Goal: Find specific page/section: Find specific page/section

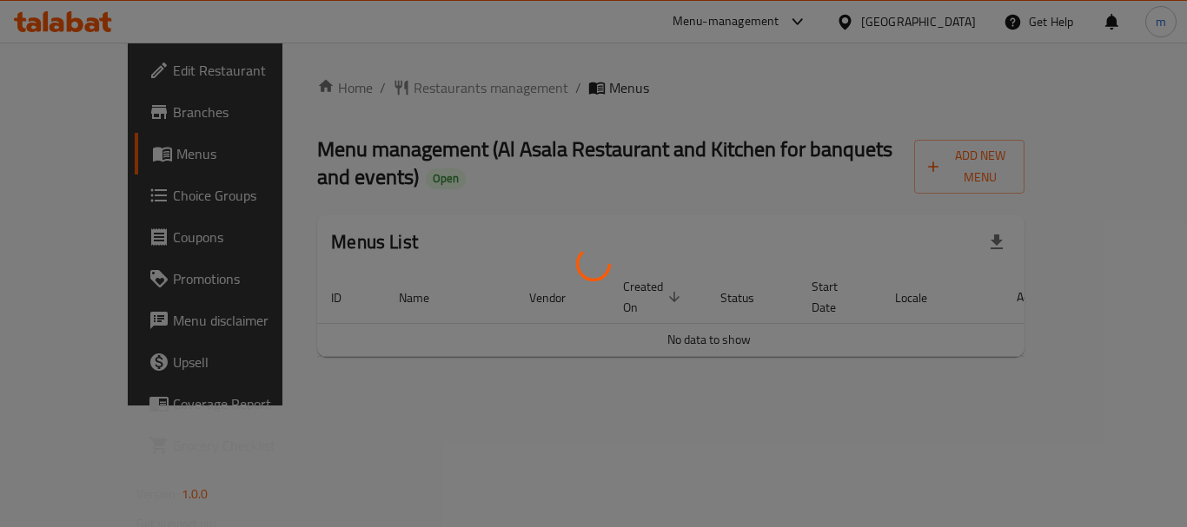
click at [398, 94] on div at bounding box center [593, 263] width 1187 height 527
click at [393, 94] on div at bounding box center [593, 263] width 1187 height 527
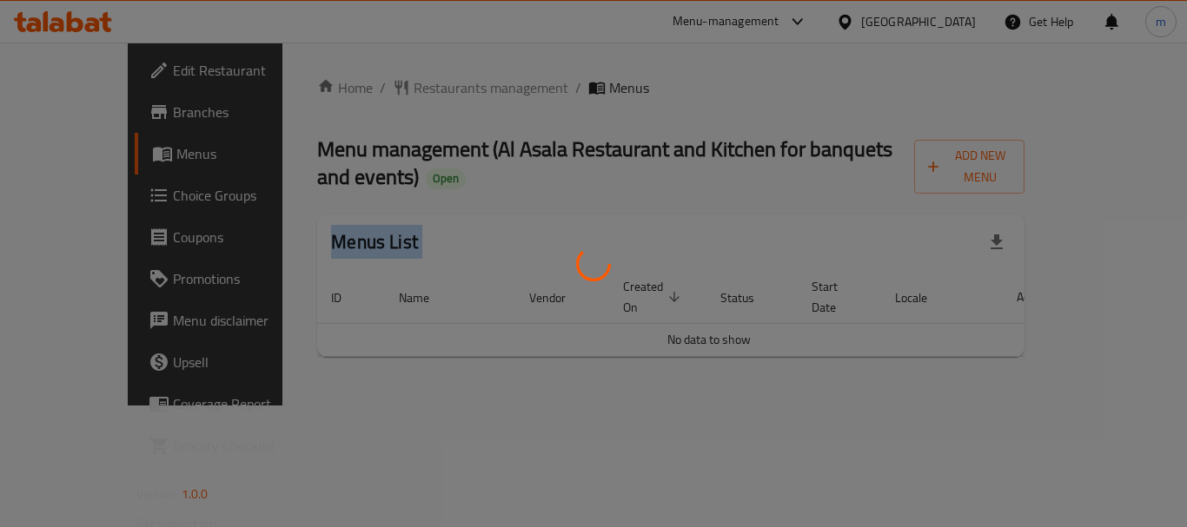
click at [393, 94] on div at bounding box center [593, 263] width 1187 height 527
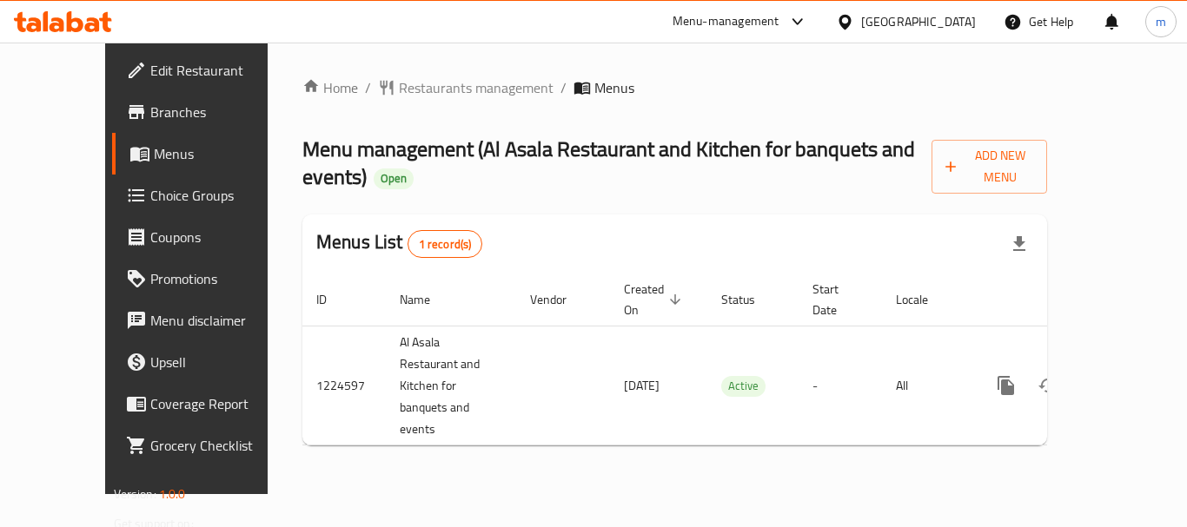
click at [393, 94] on div "Home / Restaurants management / Menus Menu management ( Al Asala Restaurant and…" at bounding box center [674, 268] width 744 height 382
click at [399, 93] on span "Restaurants management" at bounding box center [476, 87] width 155 height 21
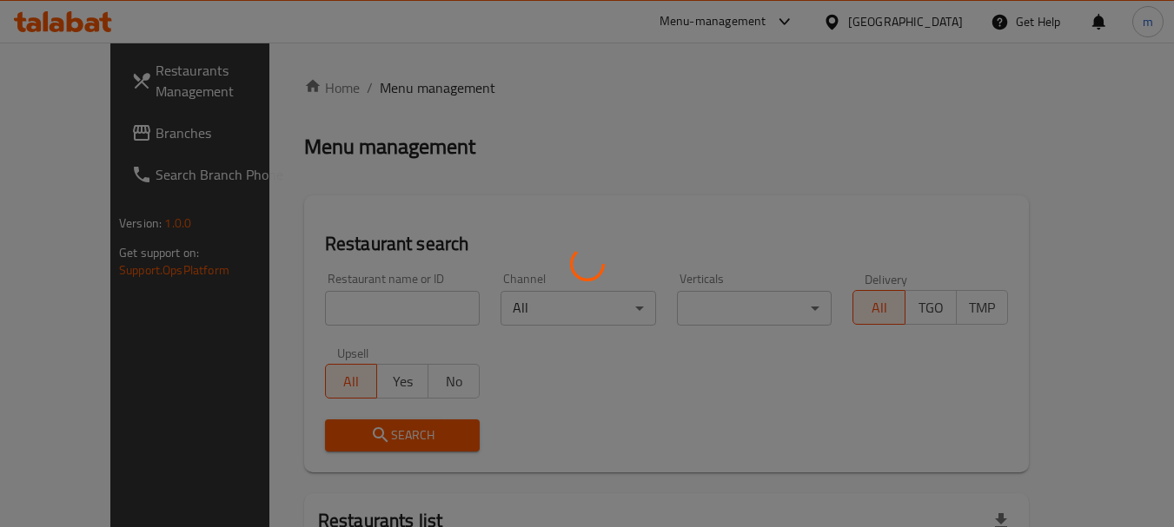
click at [330, 312] on div at bounding box center [587, 263] width 1174 height 527
click at [329, 312] on div at bounding box center [587, 263] width 1174 height 527
click at [329, 310] on div at bounding box center [587, 263] width 1174 height 527
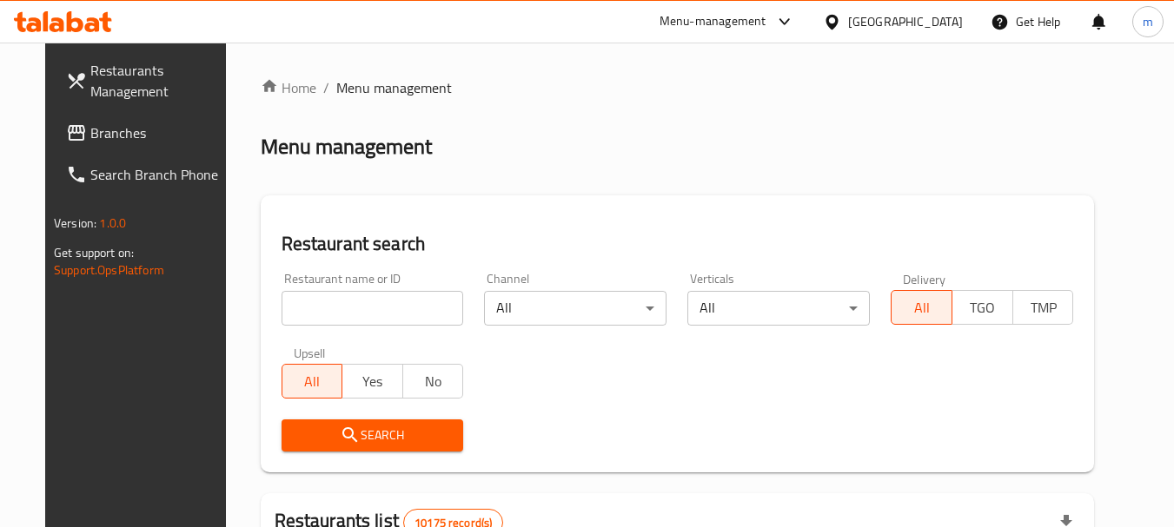
click at [329, 308] on input "search" at bounding box center [372, 308] width 182 height 35
click at [330, 308] on input "search" at bounding box center [372, 308] width 182 height 35
click at [332, 307] on input "search" at bounding box center [372, 308] width 182 height 35
paste input "675039"
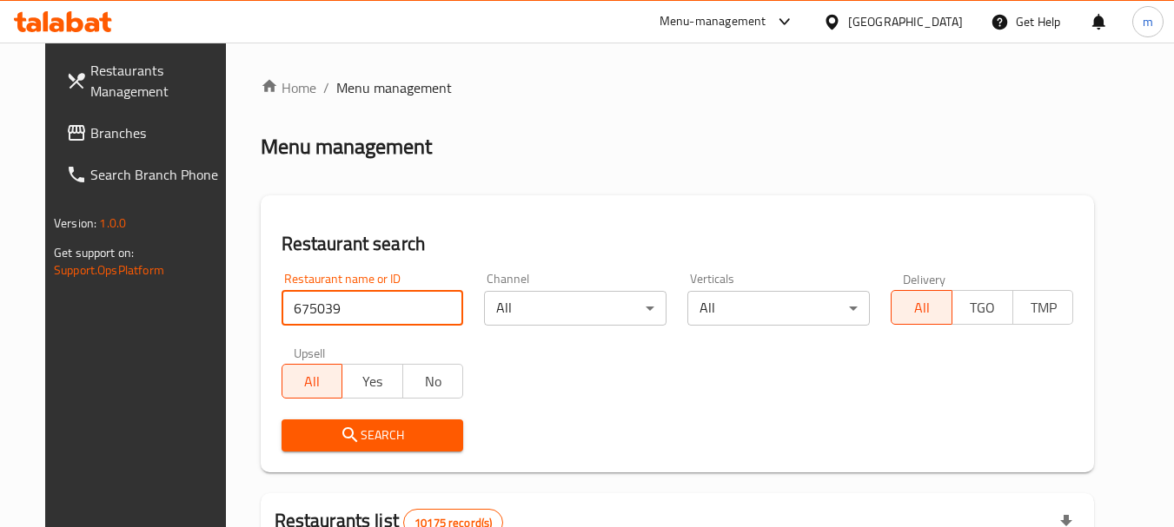
type input "675039"
drag, startPoint x: 393, startPoint y: 422, endPoint x: 457, endPoint y: 400, distance: 68.1
click at [397, 421] on button "Search" at bounding box center [372, 436] width 182 height 32
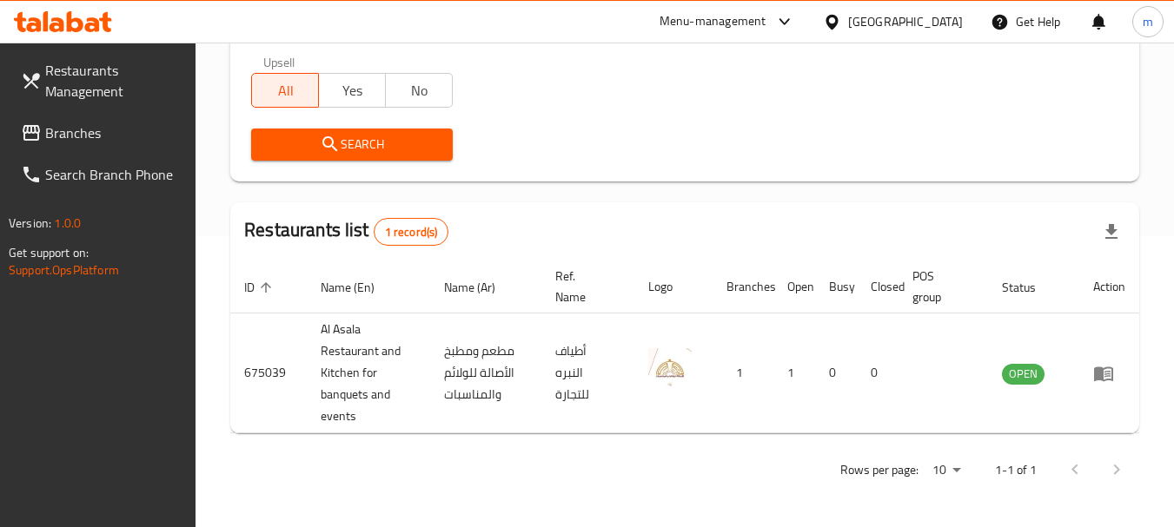
scroll to position [291, 0]
click at [841, 15] on icon at bounding box center [832, 22] width 18 height 18
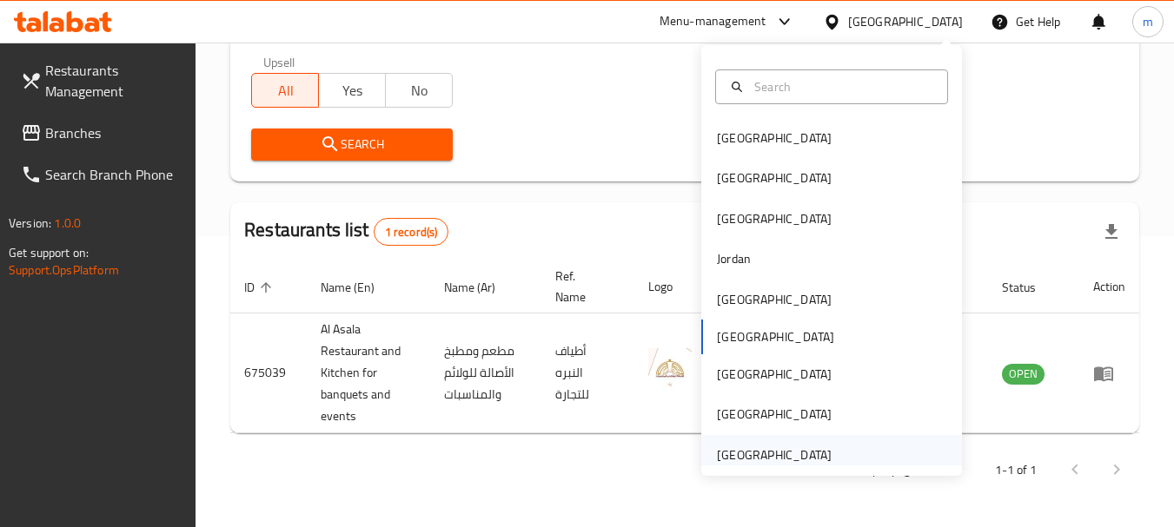
click at [731, 459] on div "[GEOGRAPHIC_DATA]" at bounding box center [774, 455] width 115 height 19
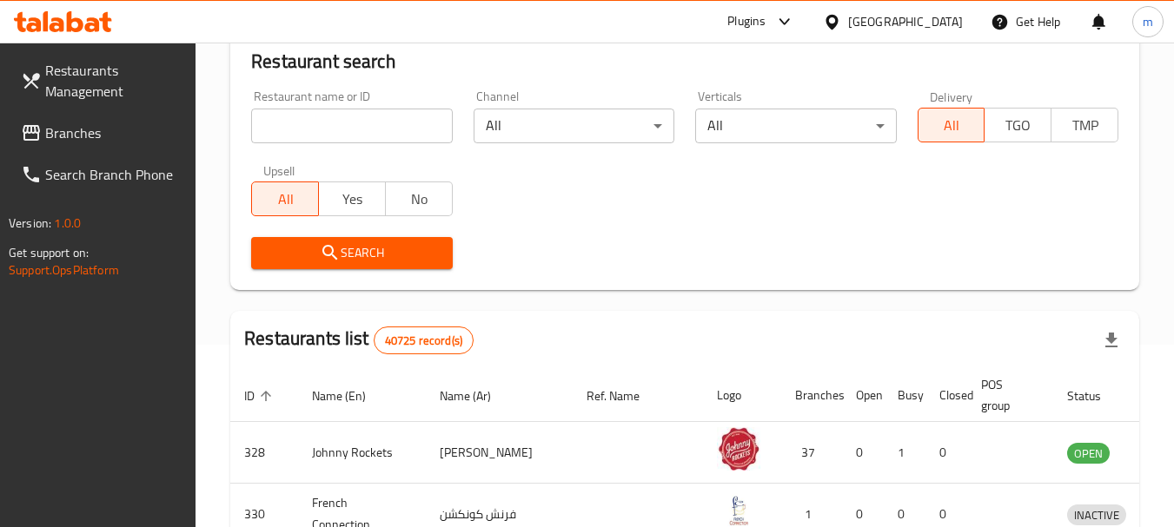
scroll to position [291, 0]
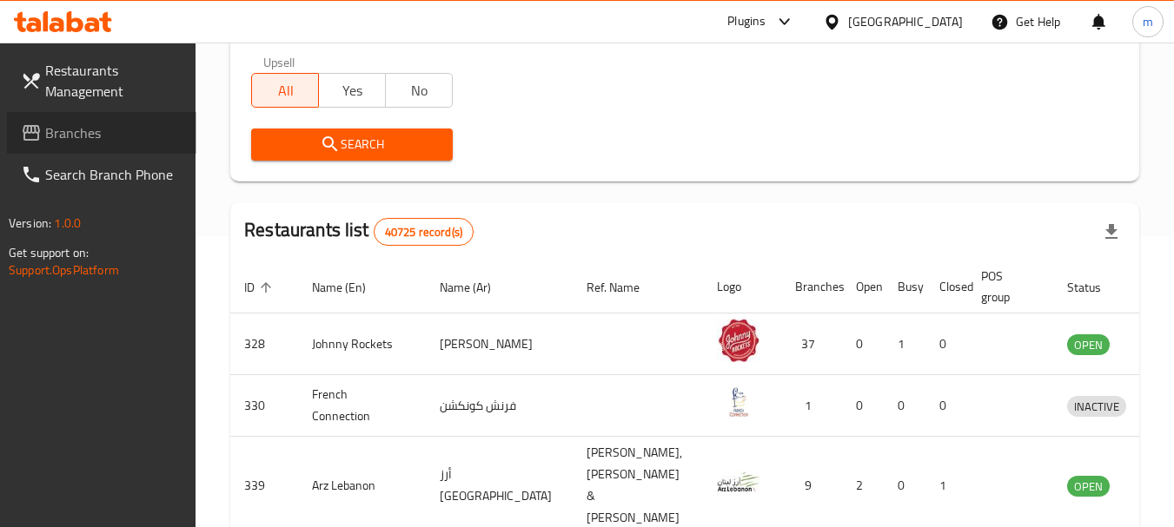
click at [75, 136] on span "Branches" at bounding box center [113, 132] width 137 height 21
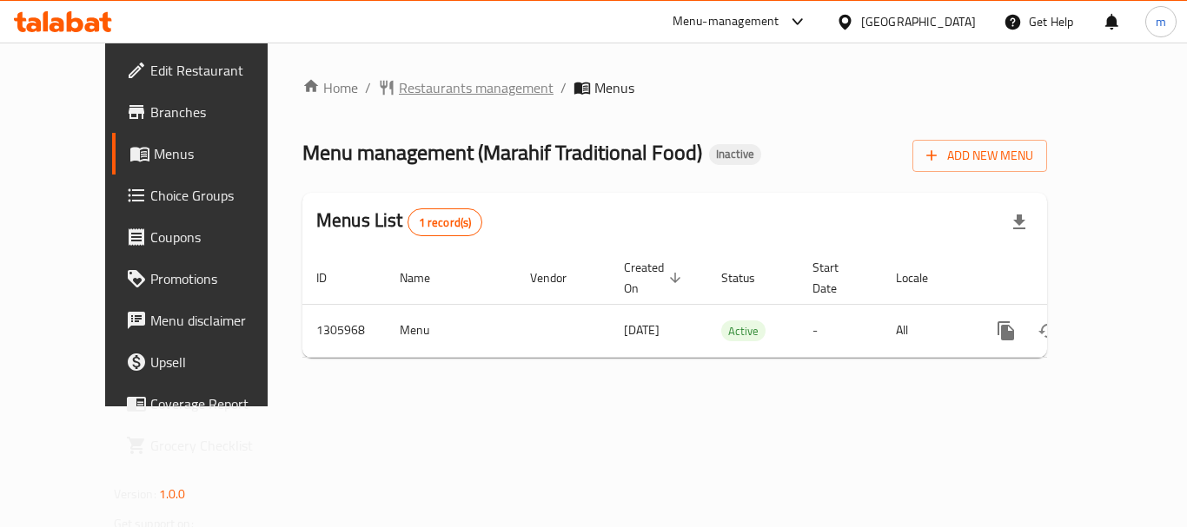
click at [399, 89] on span "Restaurants management" at bounding box center [476, 87] width 155 height 21
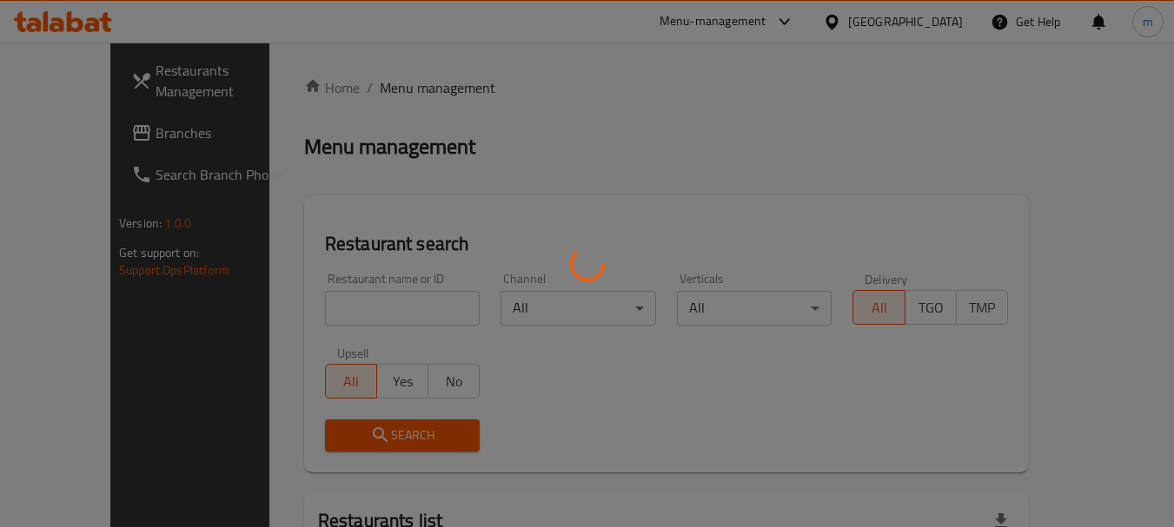
click at [321, 324] on div at bounding box center [587, 263] width 1174 height 527
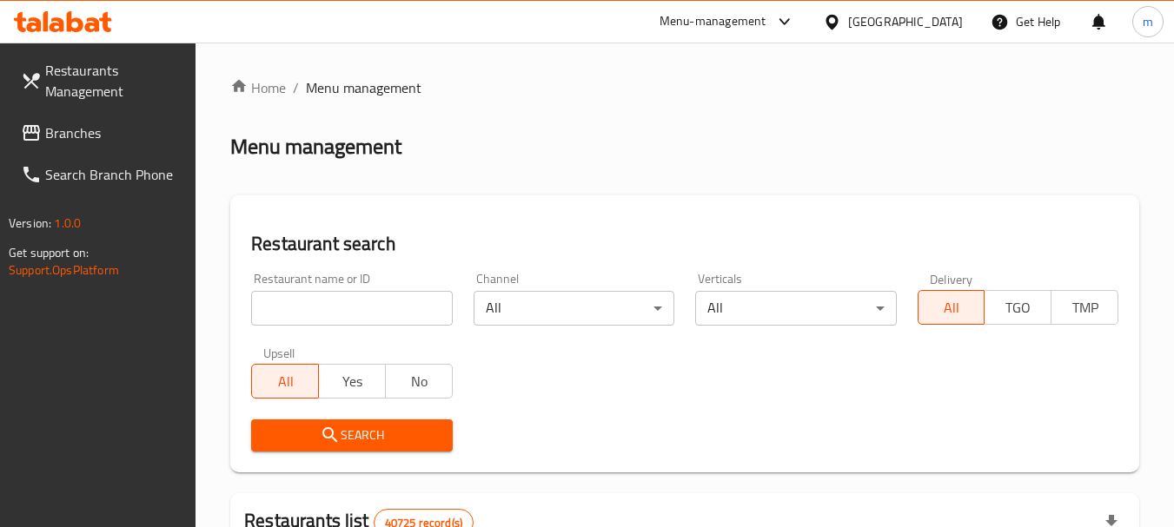
click at [309, 314] on input "search" at bounding box center [351, 308] width 201 height 35
paste input "703913"
type input "703913"
click at [336, 426] on icon "submit" at bounding box center [330, 435] width 21 height 21
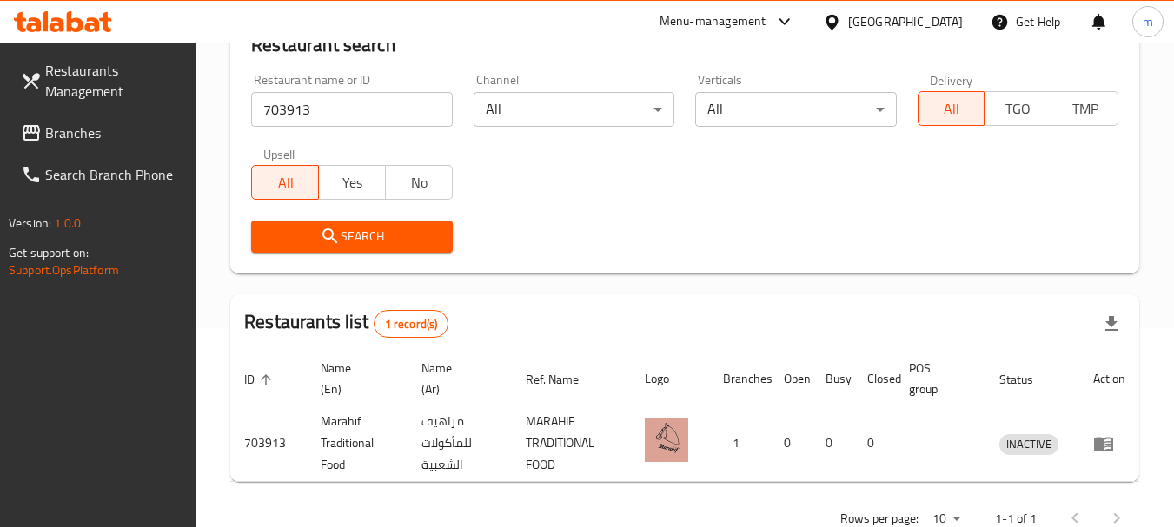
scroll to position [248, 0]
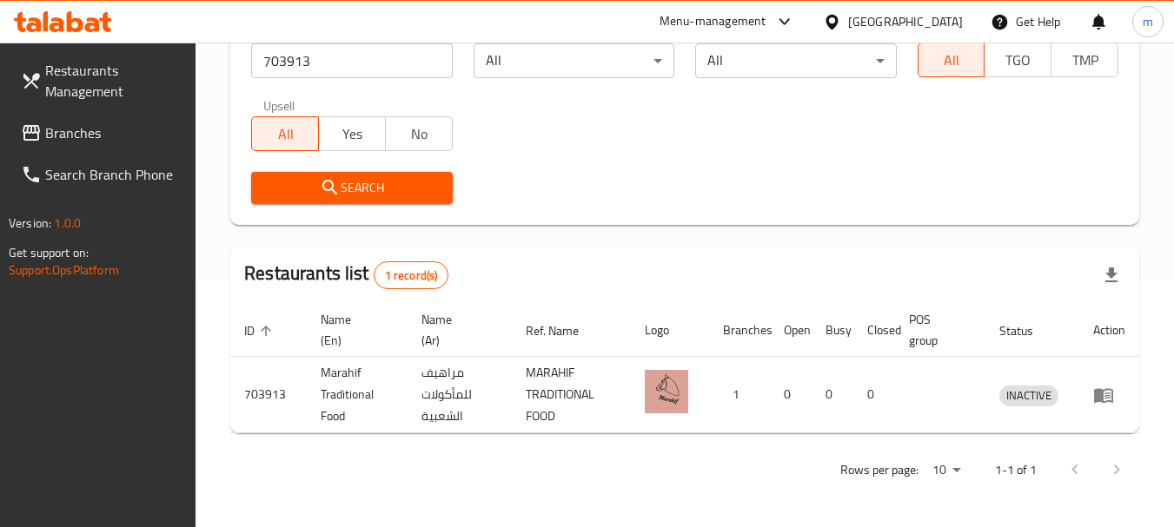
click at [831, 14] on icon at bounding box center [832, 22] width 18 height 18
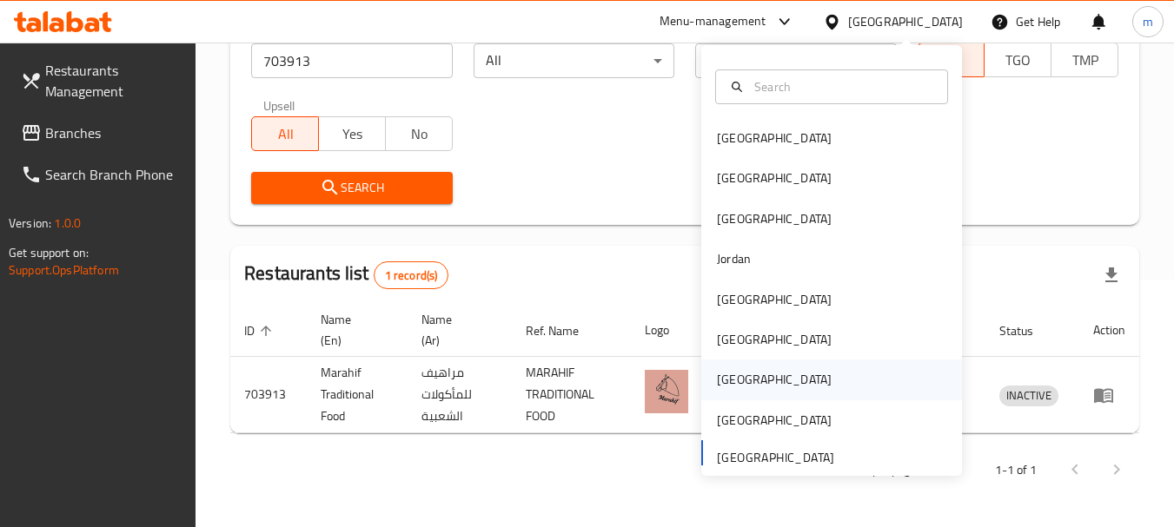
click at [717, 378] on div "[GEOGRAPHIC_DATA]" at bounding box center [774, 379] width 115 height 19
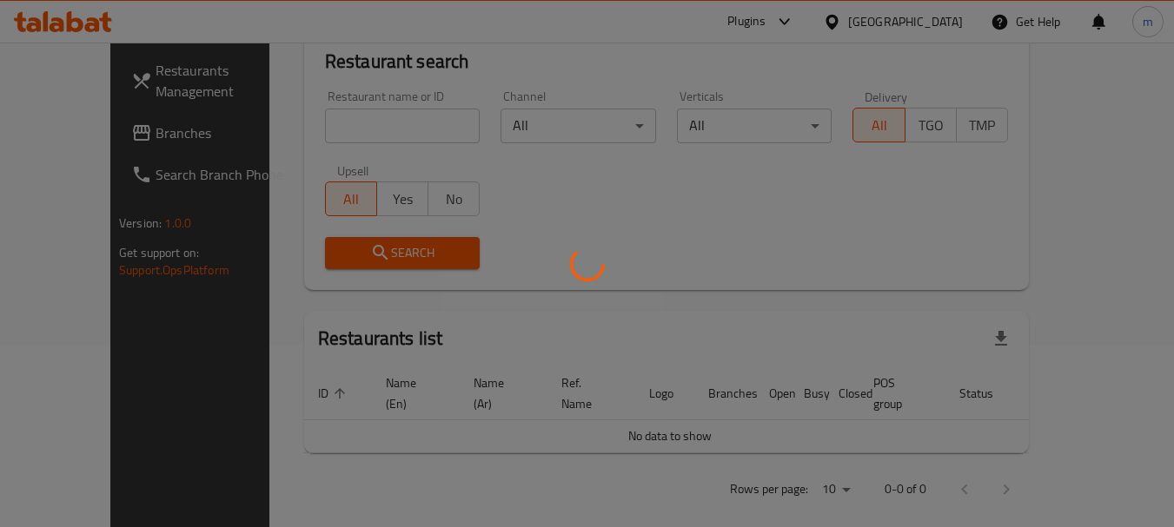
scroll to position [248, 0]
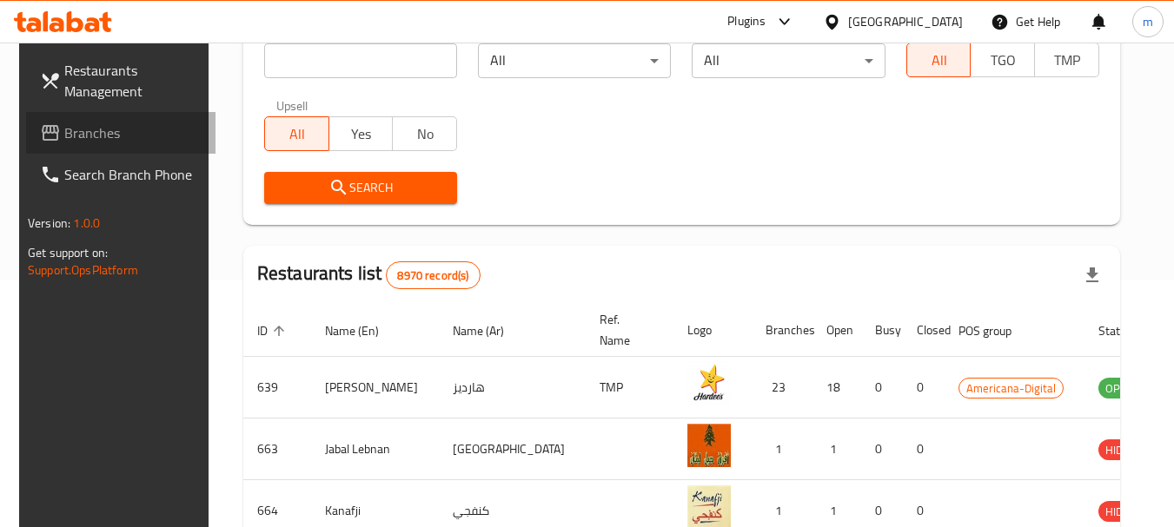
click at [89, 137] on span "Branches" at bounding box center [132, 132] width 137 height 21
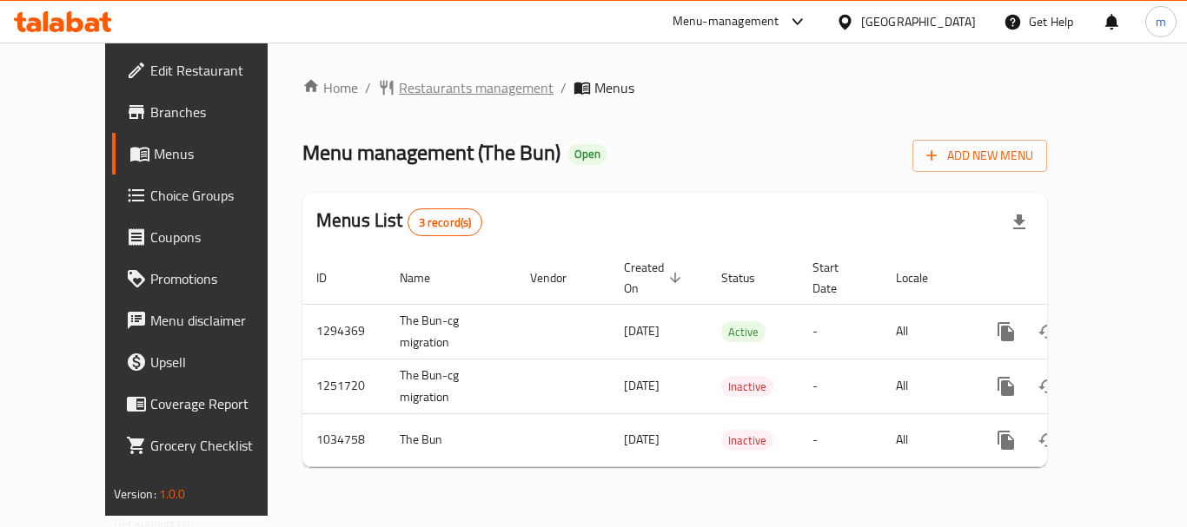
click at [399, 95] on span "Restaurants management" at bounding box center [476, 87] width 155 height 21
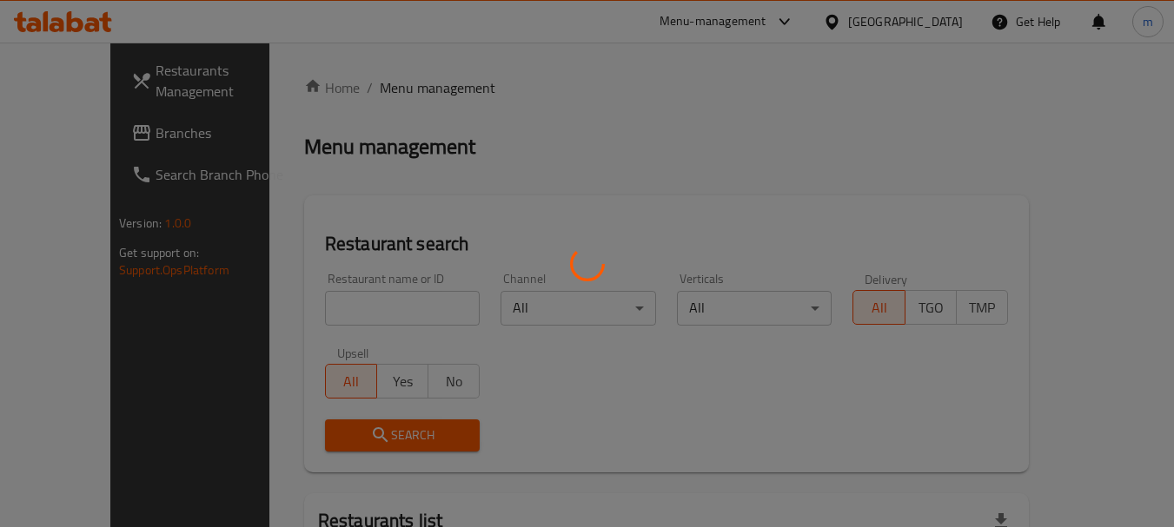
click at [334, 318] on div at bounding box center [587, 263] width 1174 height 527
click at [277, 313] on div at bounding box center [587, 263] width 1174 height 527
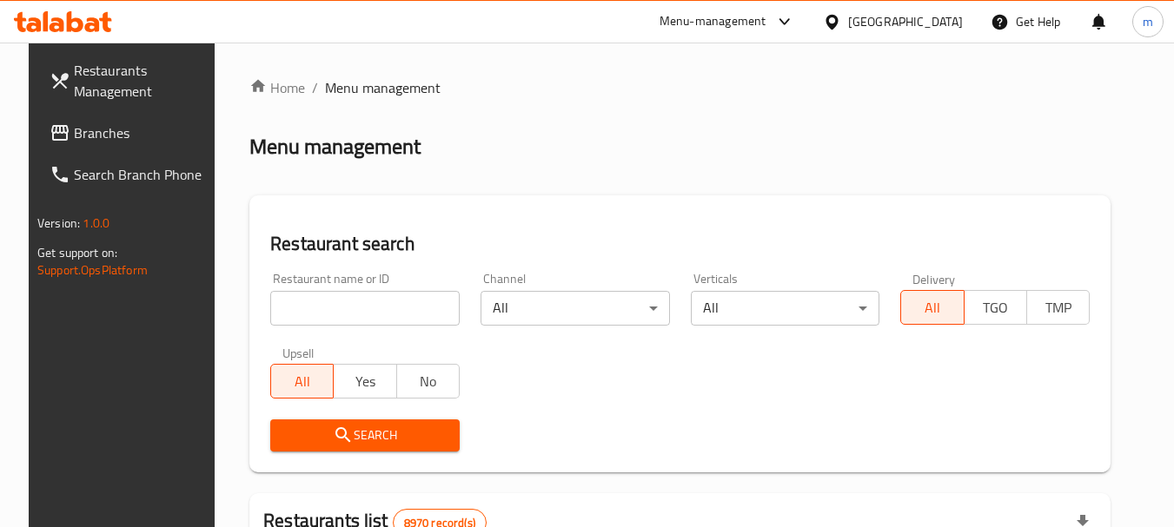
click at [282, 311] on input "search" at bounding box center [364, 308] width 189 height 35
paste input "661575"
type input "661575"
drag, startPoint x: 367, startPoint y: 425, endPoint x: 498, endPoint y: 383, distance: 136.8
click at [372, 425] on span "Search" at bounding box center [365, 436] width 162 height 22
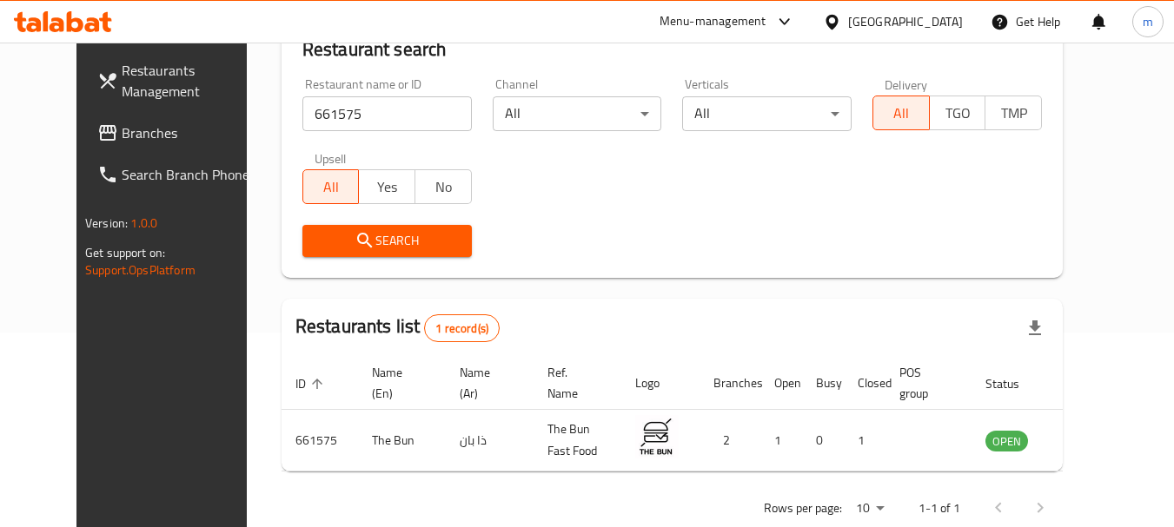
scroll to position [233, 0]
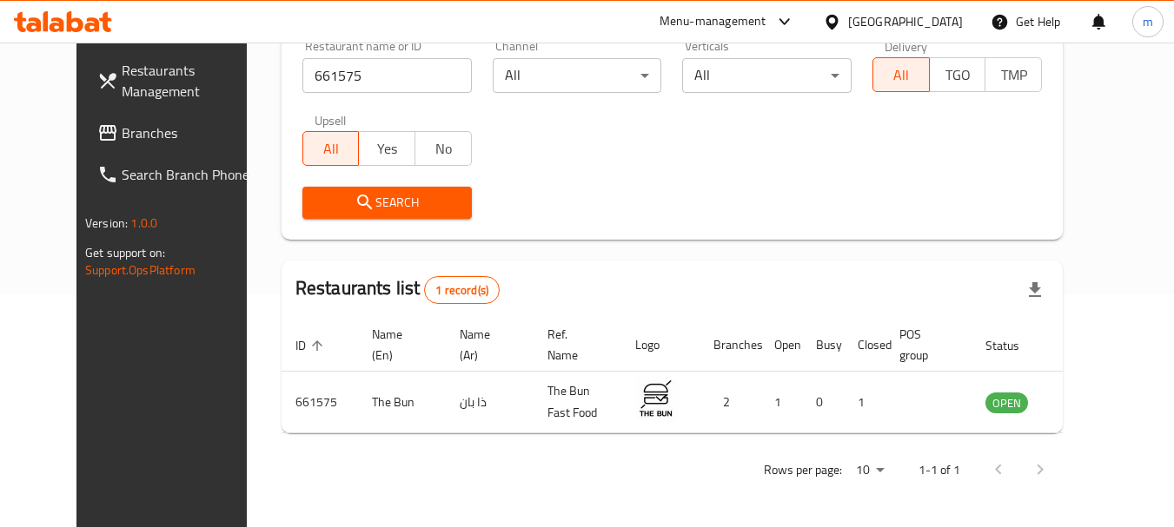
click at [841, 22] on icon at bounding box center [832, 22] width 18 height 18
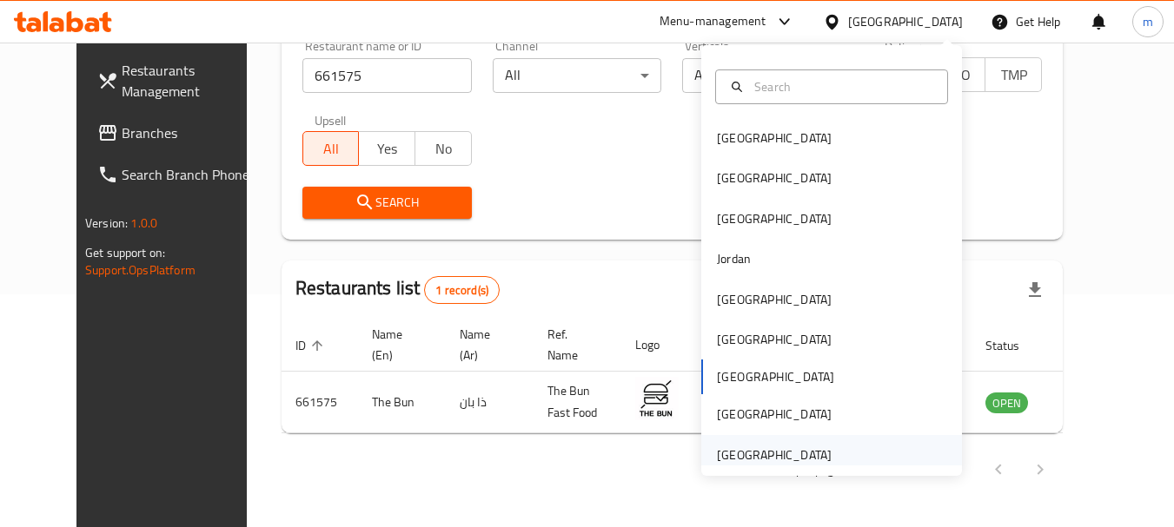
click at [752, 453] on div "[GEOGRAPHIC_DATA]" at bounding box center [774, 455] width 115 height 19
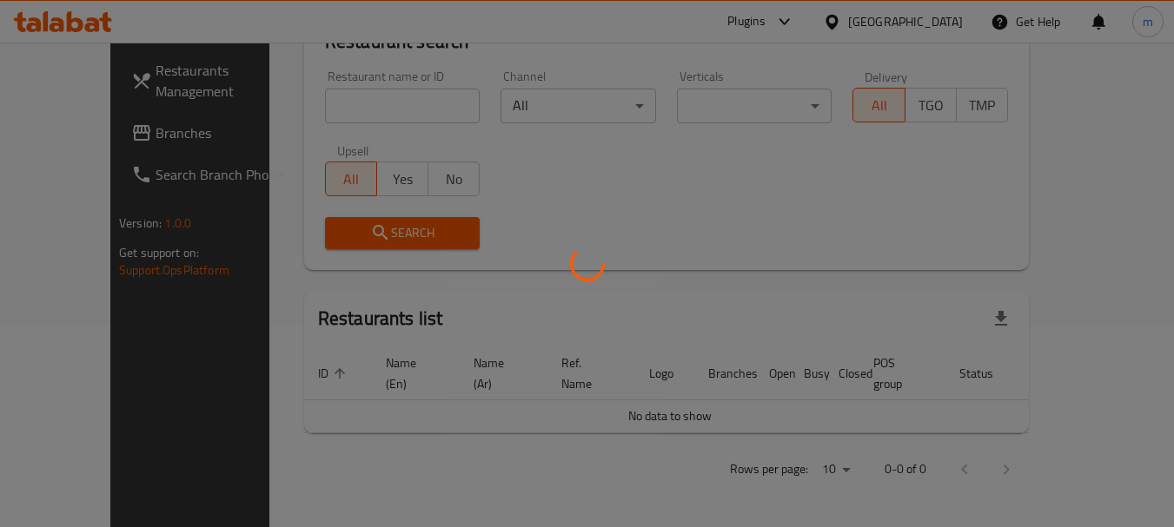
scroll to position [182, 0]
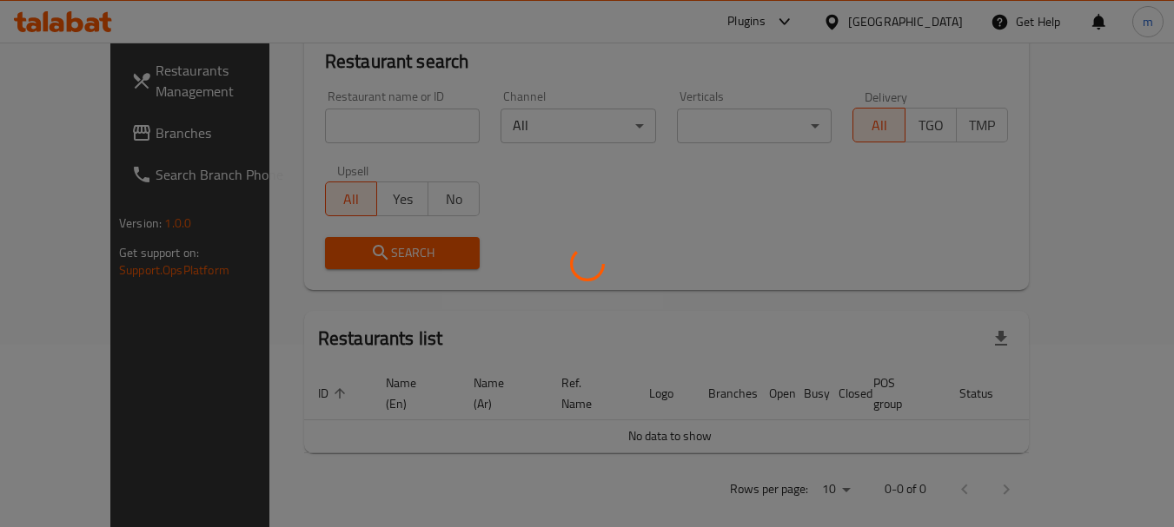
click at [72, 135] on div at bounding box center [587, 263] width 1174 height 527
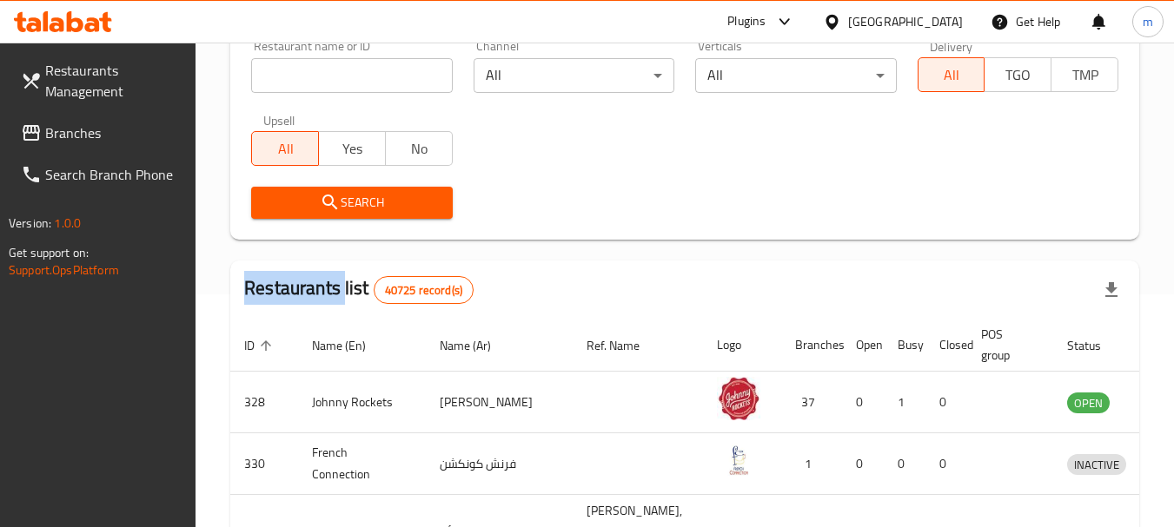
click at [72, 133] on div at bounding box center [587, 263] width 1174 height 527
click at [72, 133] on span "Branches" at bounding box center [113, 132] width 137 height 21
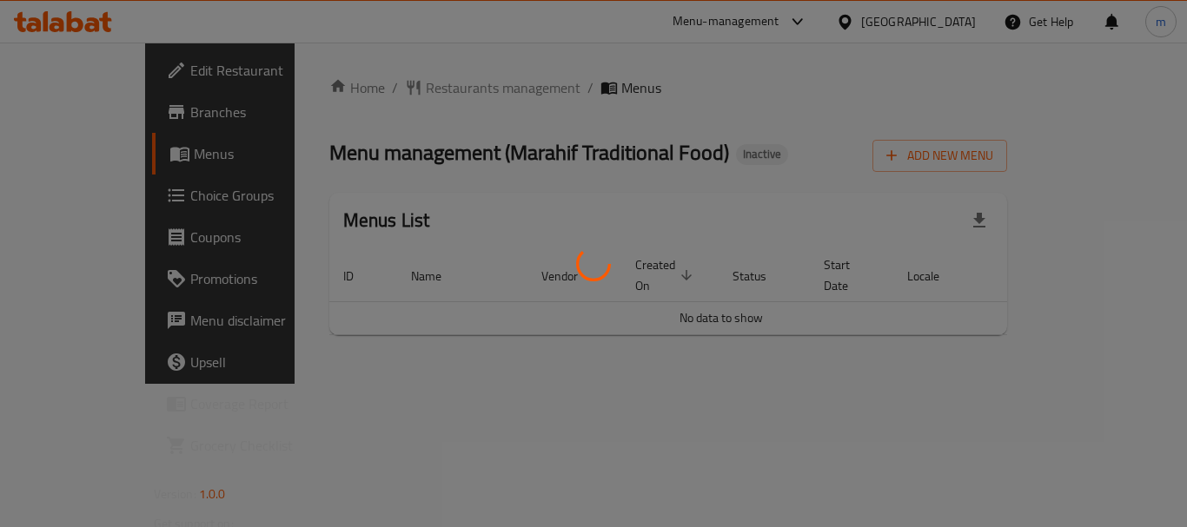
click at [413, 84] on div at bounding box center [593, 263] width 1187 height 527
click at [387, 83] on div at bounding box center [593, 263] width 1187 height 527
click at [379, 83] on div at bounding box center [593, 263] width 1187 height 527
click at [379, 90] on div at bounding box center [593, 263] width 1187 height 527
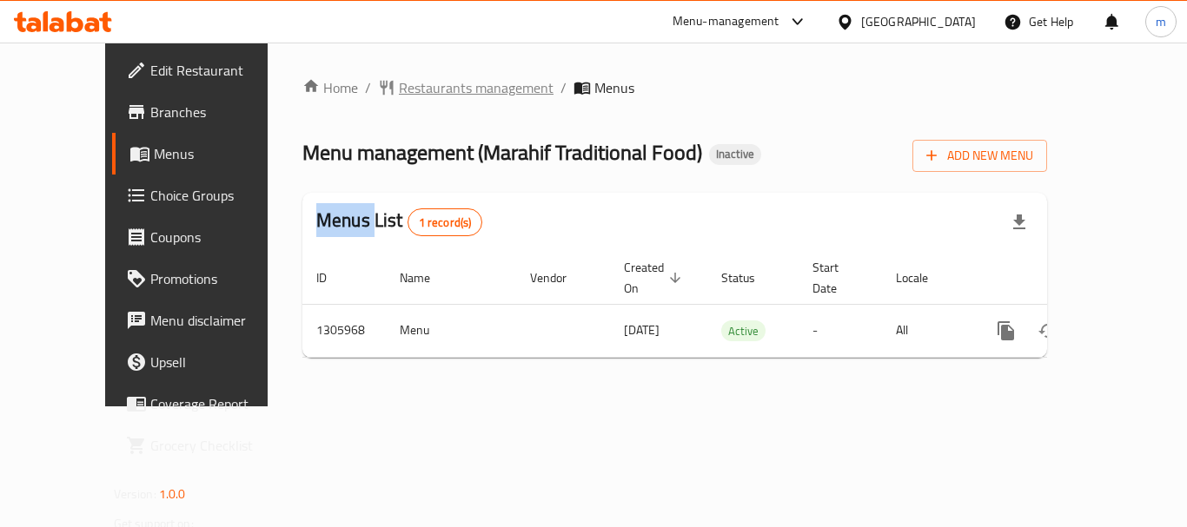
click at [399, 90] on span "Restaurants management" at bounding box center [476, 87] width 155 height 21
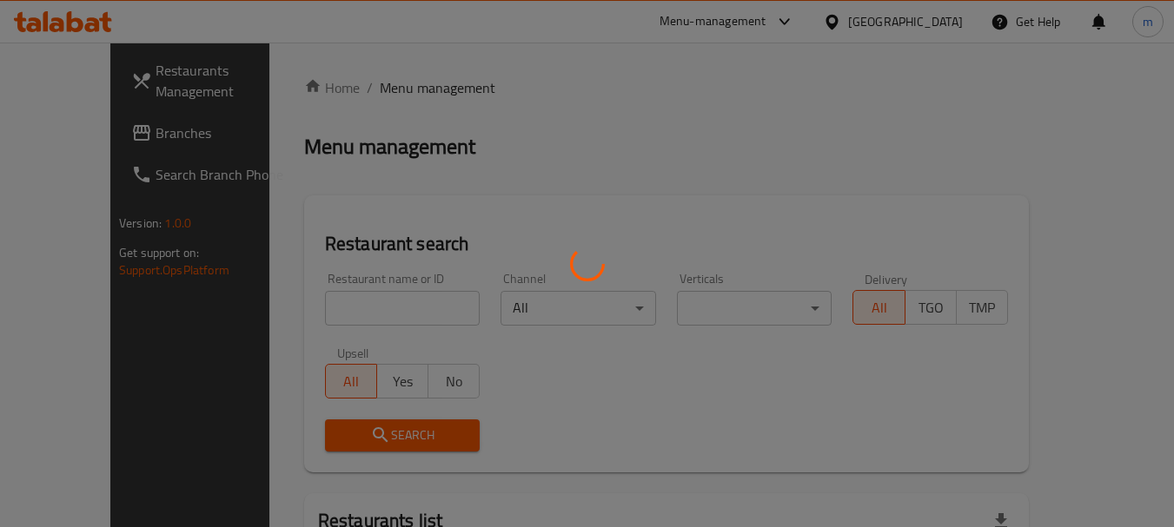
click at [332, 325] on div at bounding box center [587, 263] width 1174 height 527
click at [325, 315] on div at bounding box center [587, 263] width 1174 height 527
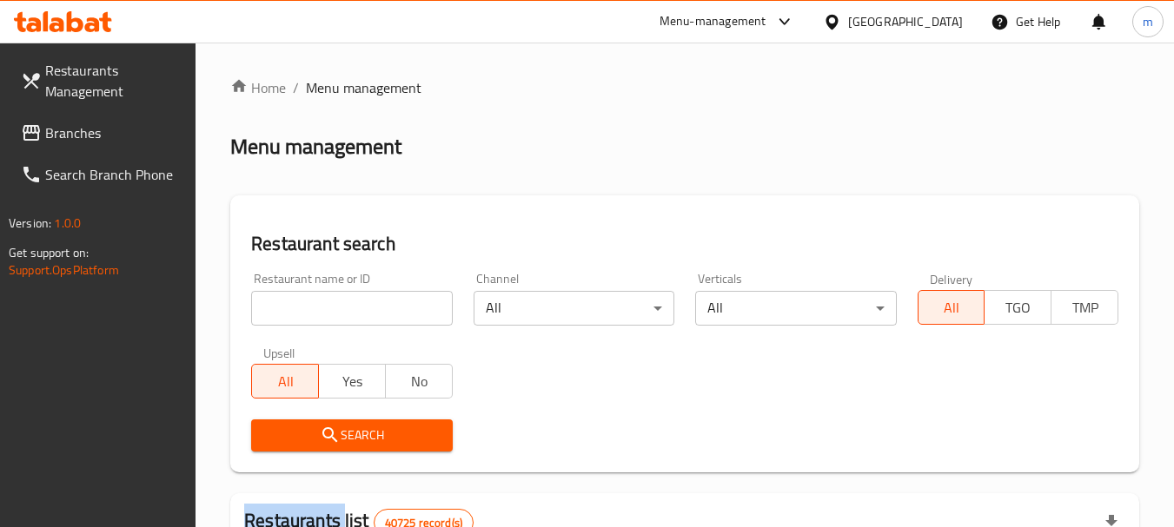
click at [325, 315] on div at bounding box center [587, 263] width 1174 height 527
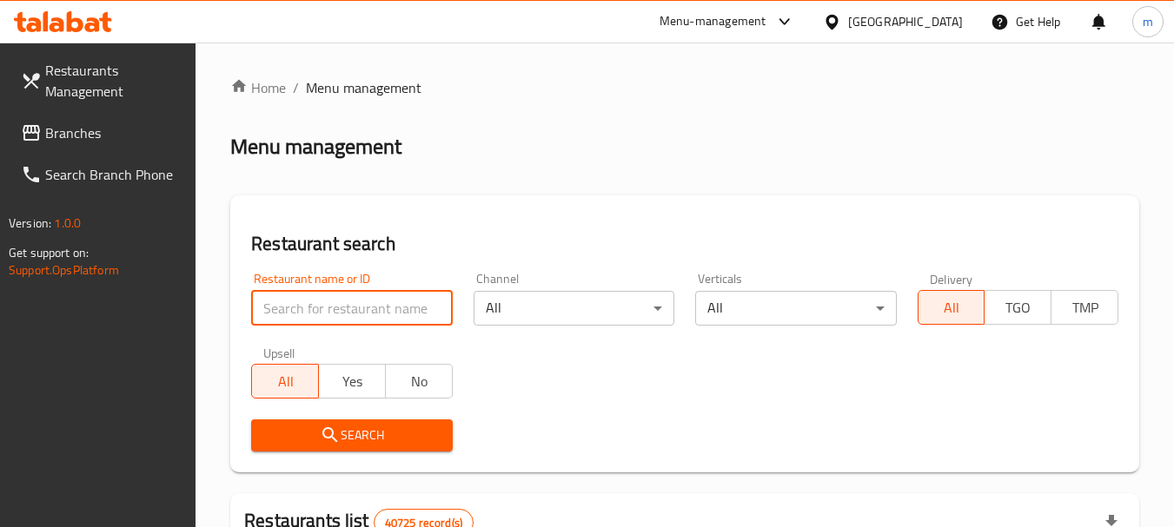
click at [325, 315] on input "search" at bounding box center [351, 308] width 201 height 35
paste input "703913"
type input "703913"
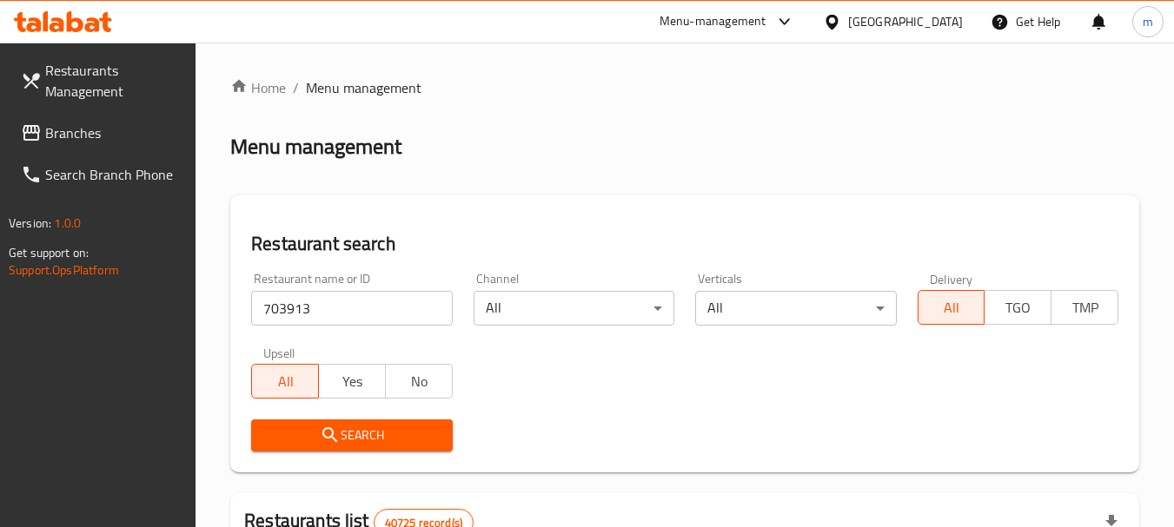
drag, startPoint x: 336, startPoint y: 433, endPoint x: 366, endPoint y: 410, distance: 37.2
click at [338, 433] on icon "submit" at bounding box center [330, 435] width 21 height 21
click at [345, 443] on span "Search" at bounding box center [351, 436] width 173 height 22
drag, startPoint x: 345, startPoint y: 443, endPoint x: 438, endPoint y: 389, distance: 107.4
click at [347, 443] on span "Search" at bounding box center [351, 436] width 173 height 22
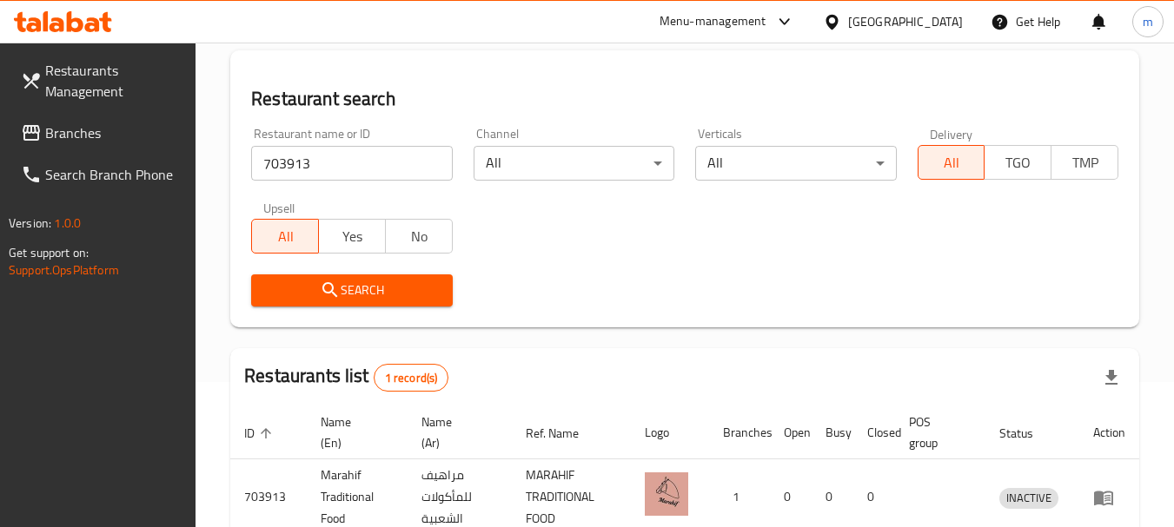
scroll to position [248, 0]
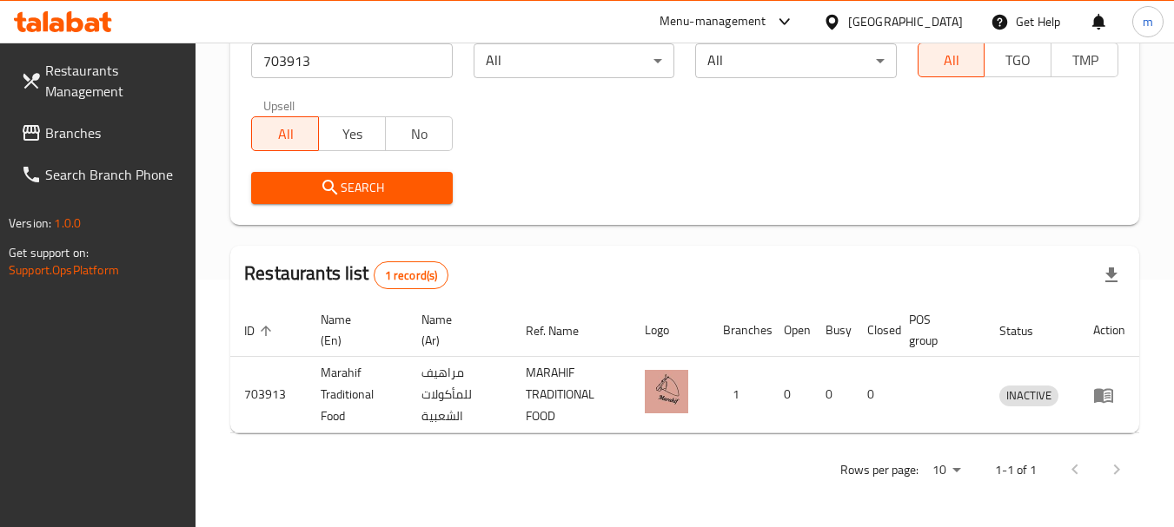
click at [837, 17] on icon at bounding box center [831, 21] width 12 height 15
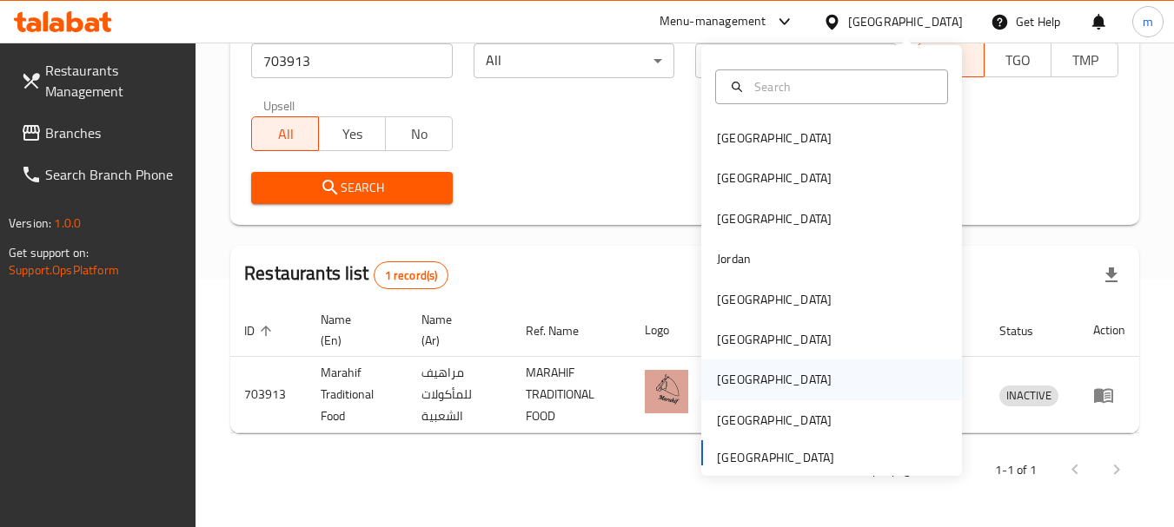
click at [725, 374] on div "Qatar" at bounding box center [774, 379] width 115 height 19
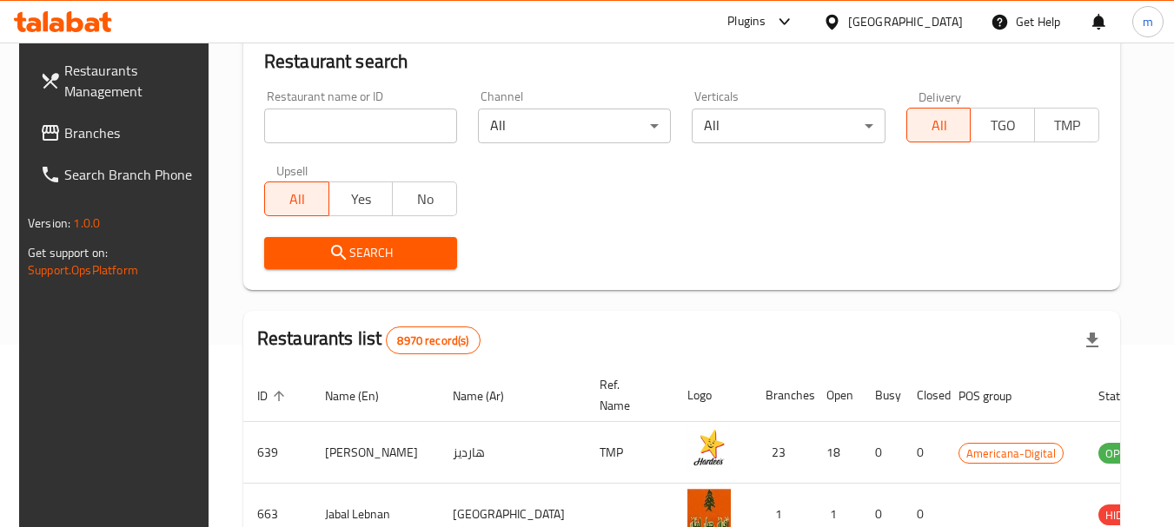
scroll to position [248, 0]
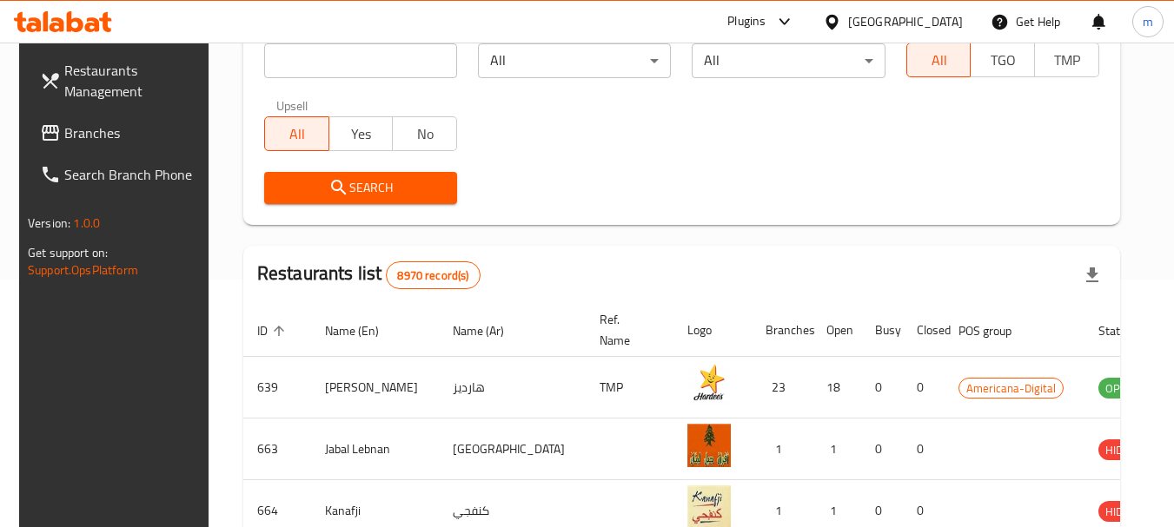
click at [135, 130] on span "Branches" at bounding box center [132, 132] width 137 height 21
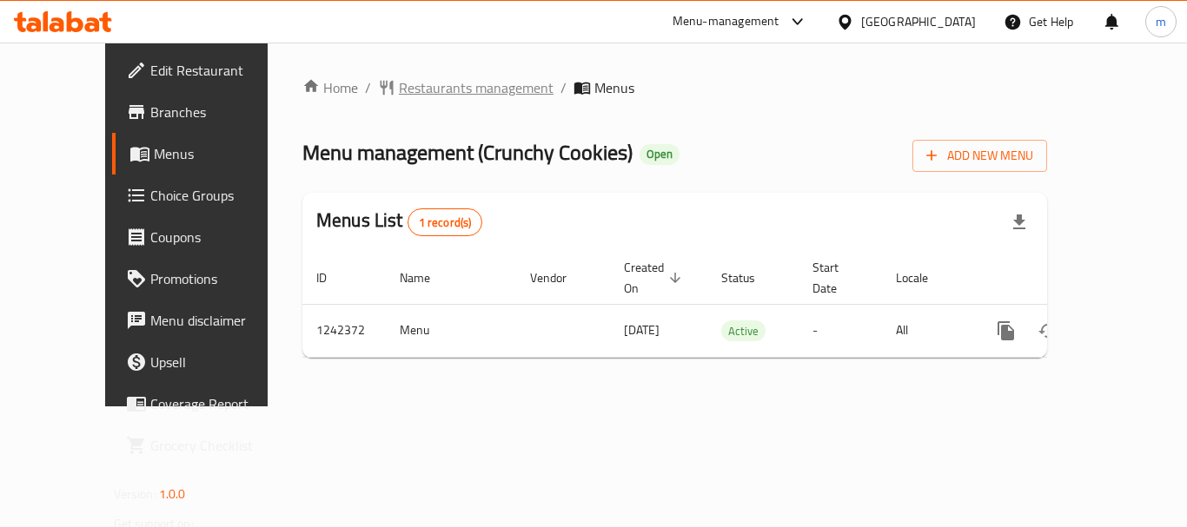
click at [399, 89] on span "Restaurants management" at bounding box center [476, 87] width 155 height 21
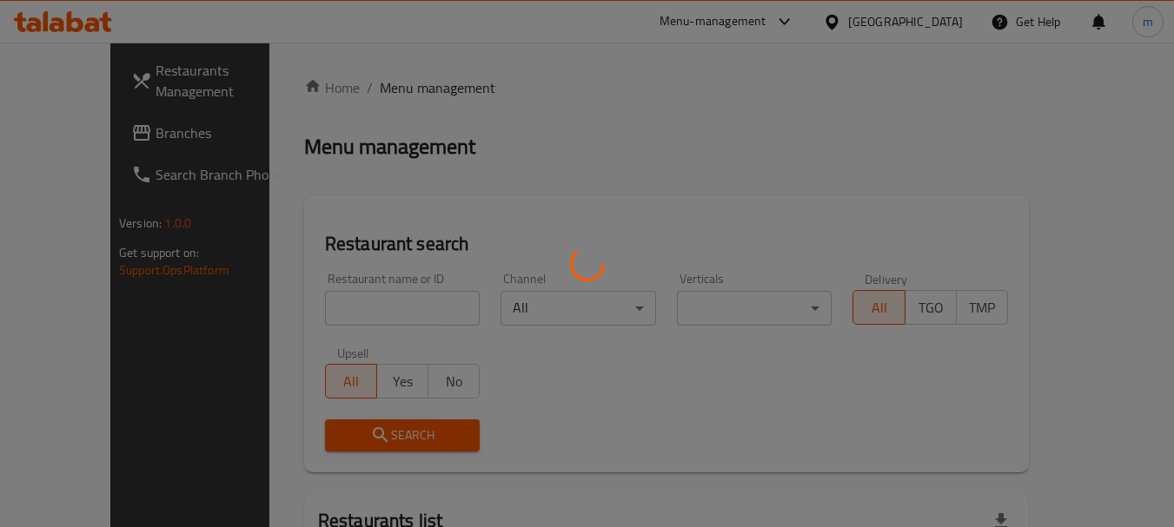
click at [343, 307] on div at bounding box center [587, 263] width 1174 height 527
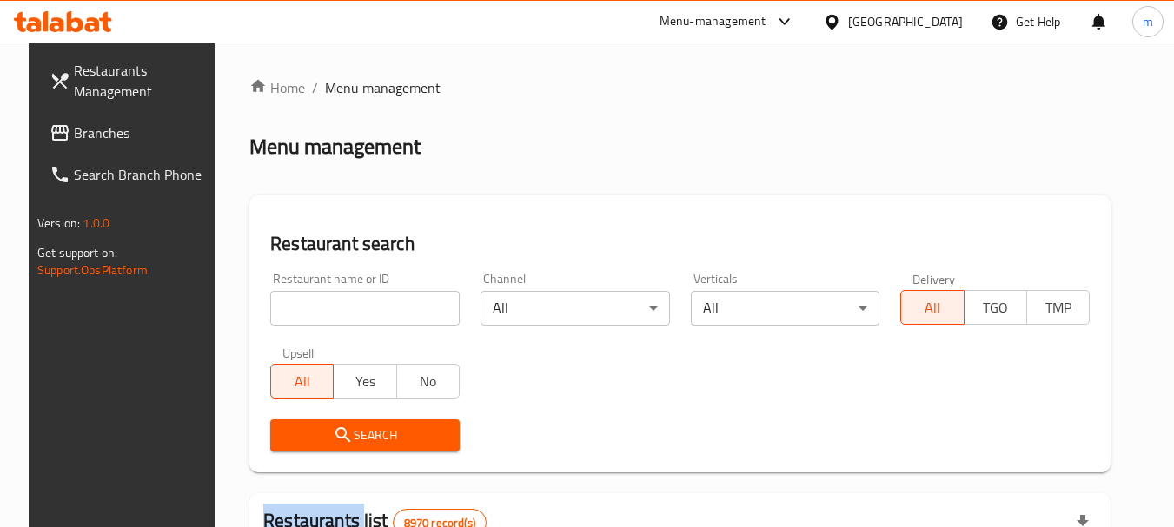
click at [343, 307] on div at bounding box center [587, 263] width 1174 height 527
click at [343, 307] on input "search" at bounding box center [364, 308] width 189 height 35
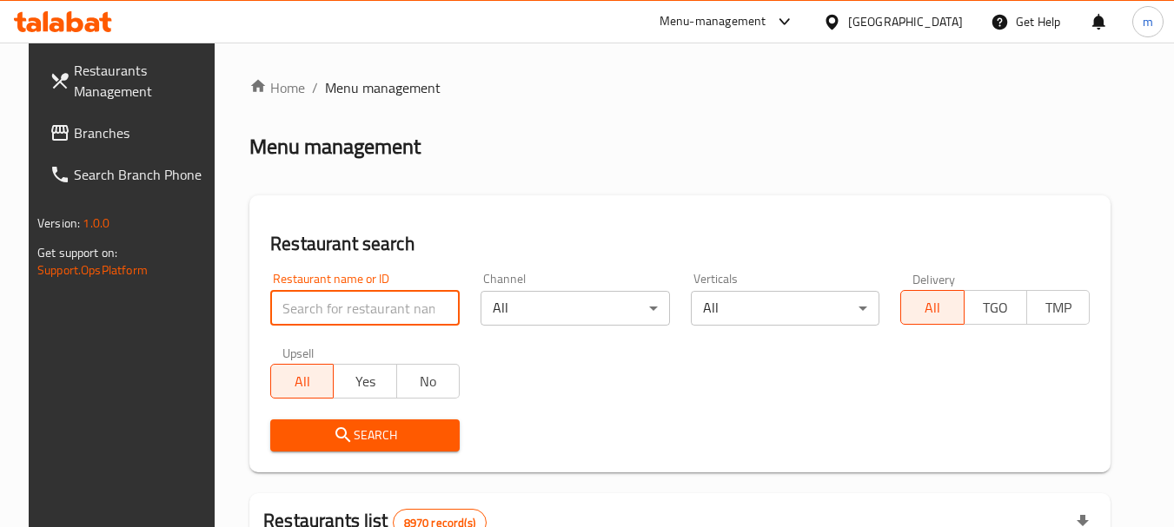
click at [343, 307] on input "search" at bounding box center [364, 308] width 189 height 35
paste input "681111"
type input "681111"
drag, startPoint x: 346, startPoint y: 439, endPoint x: 358, endPoint y: 423, distance: 19.8
click at [347, 439] on span "Search" at bounding box center [365, 436] width 162 height 22
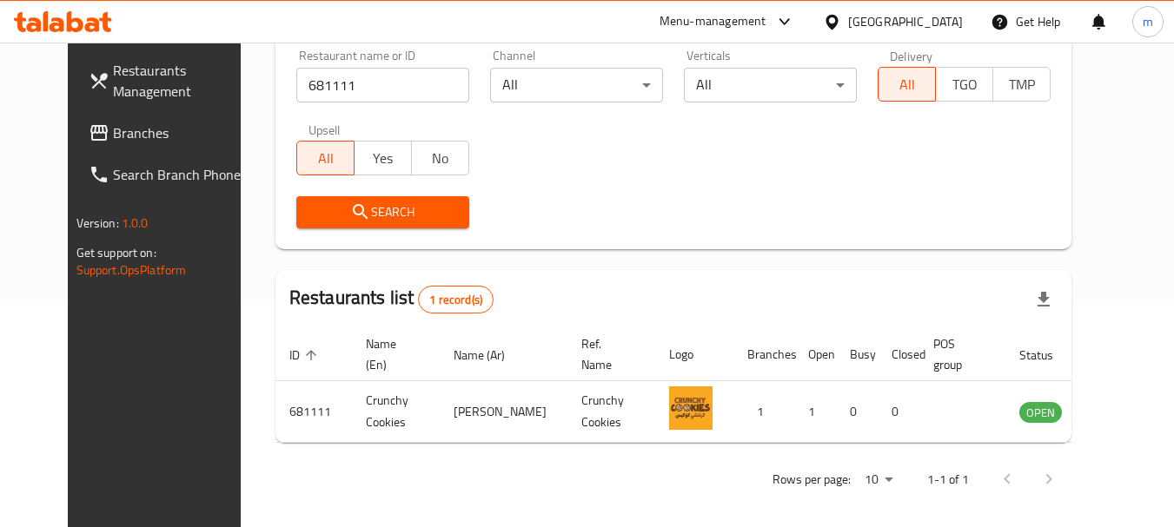
scroll to position [233, 0]
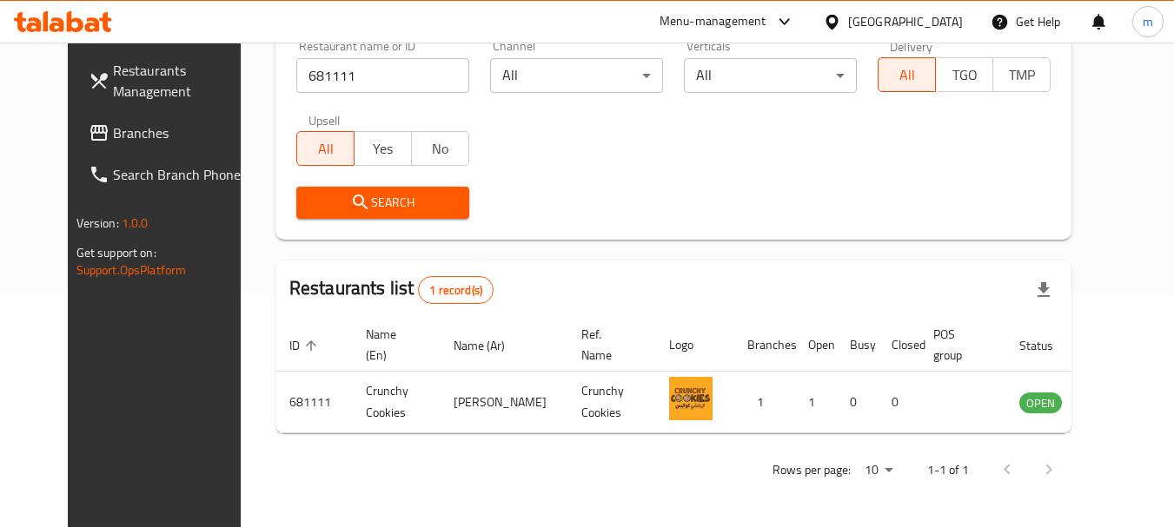
click at [837, 23] on icon at bounding box center [831, 21] width 12 height 15
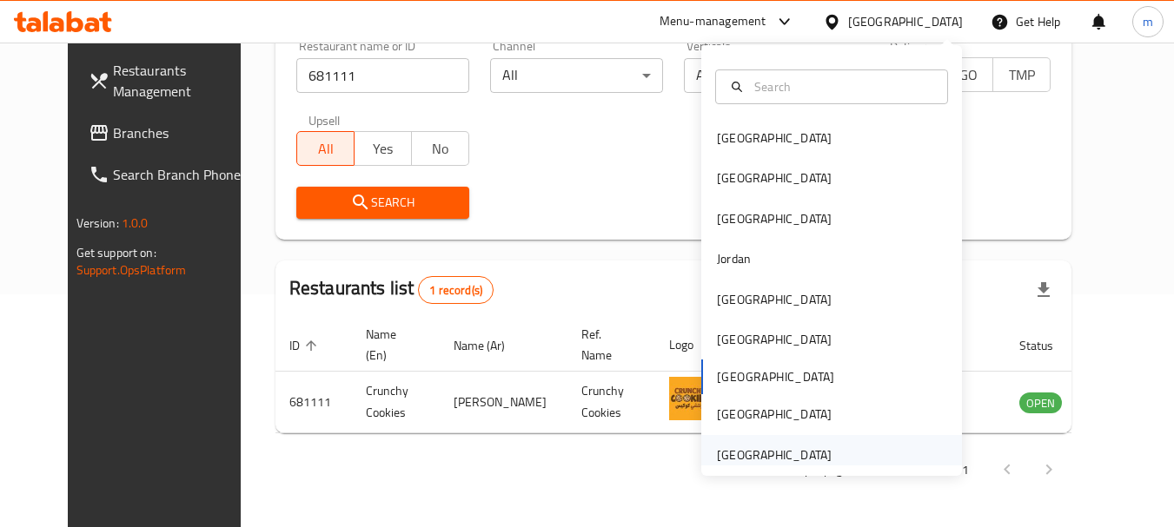
click at [780, 452] on div "[GEOGRAPHIC_DATA]" at bounding box center [774, 455] width 115 height 19
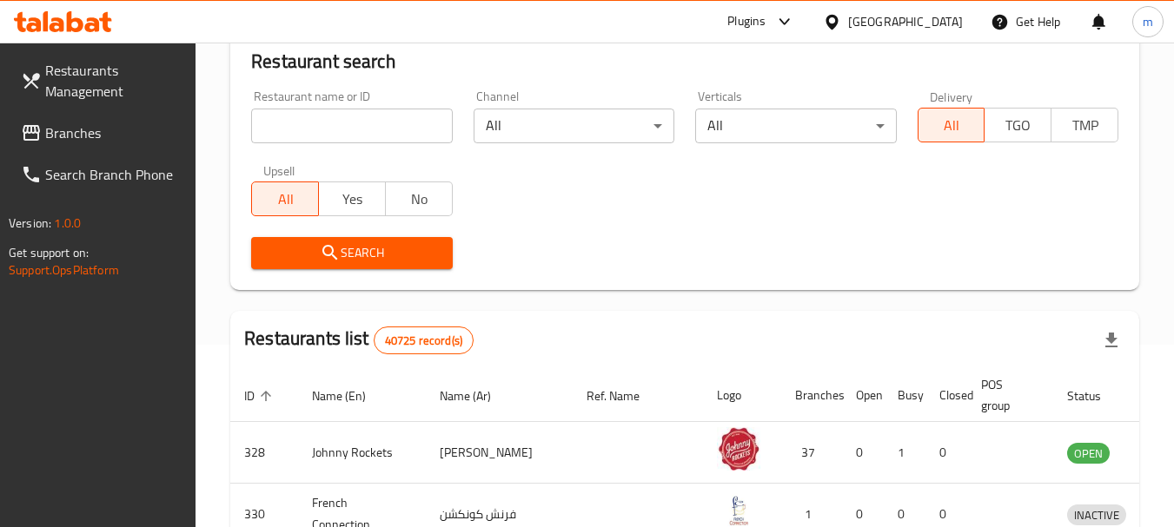
scroll to position [233, 0]
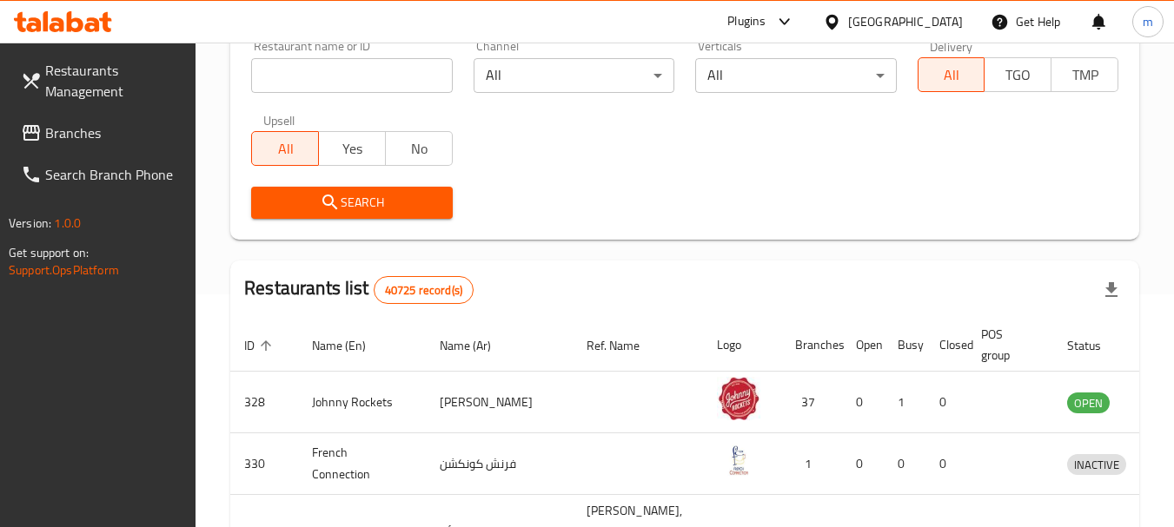
click at [110, 141] on span "Branches" at bounding box center [113, 132] width 137 height 21
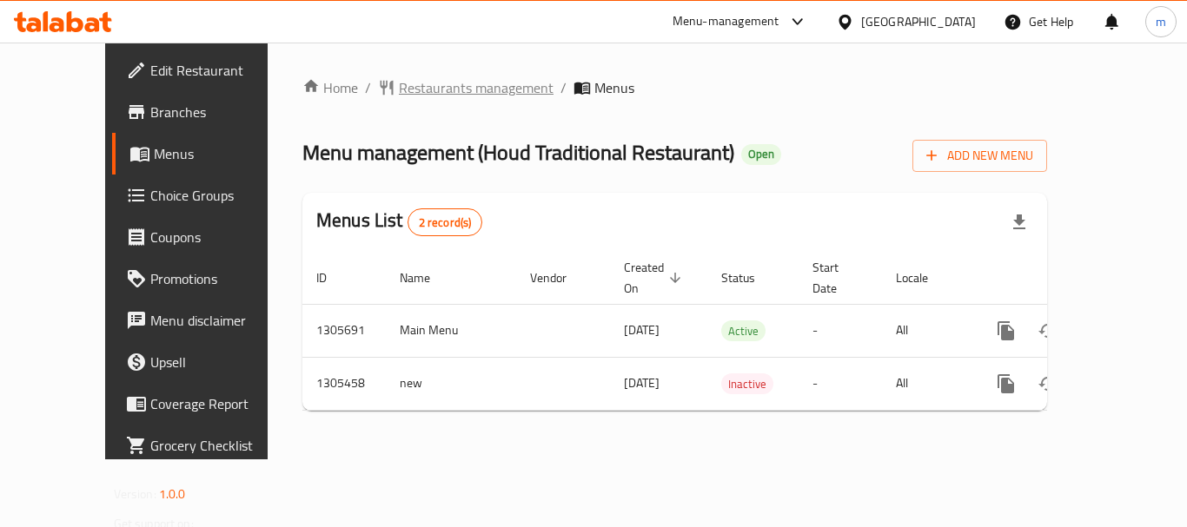
click at [432, 90] on span "Restaurants management" at bounding box center [476, 87] width 155 height 21
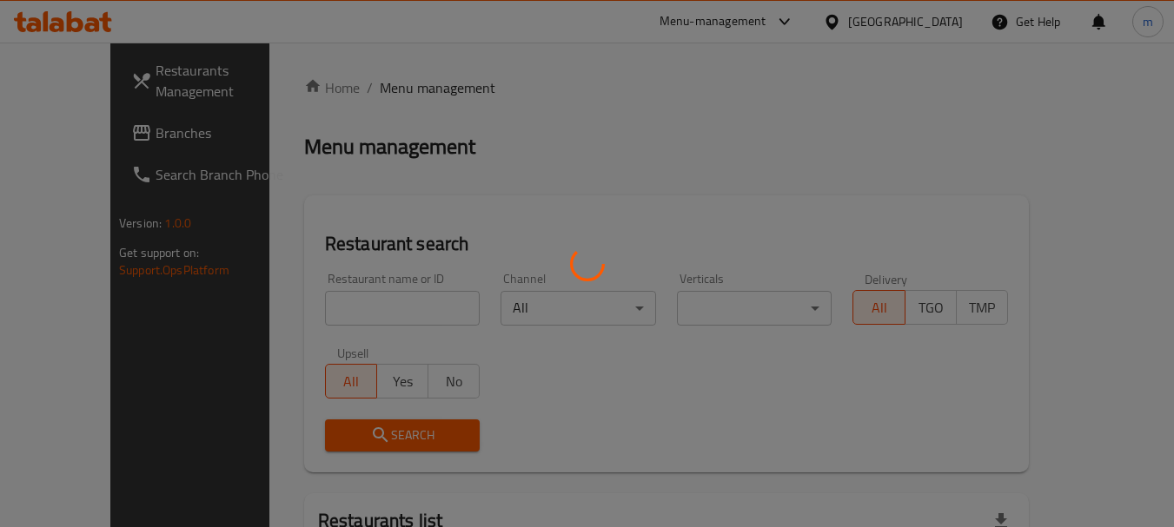
click at [326, 319] on div at bounding box center [587, 263] width 1174 height 527
click at [319, 316] on div at bounding box center [587, 263] width 1174 height 527
click at [318, 314] on div at bounding box center [587, 263] width 1174 height 527
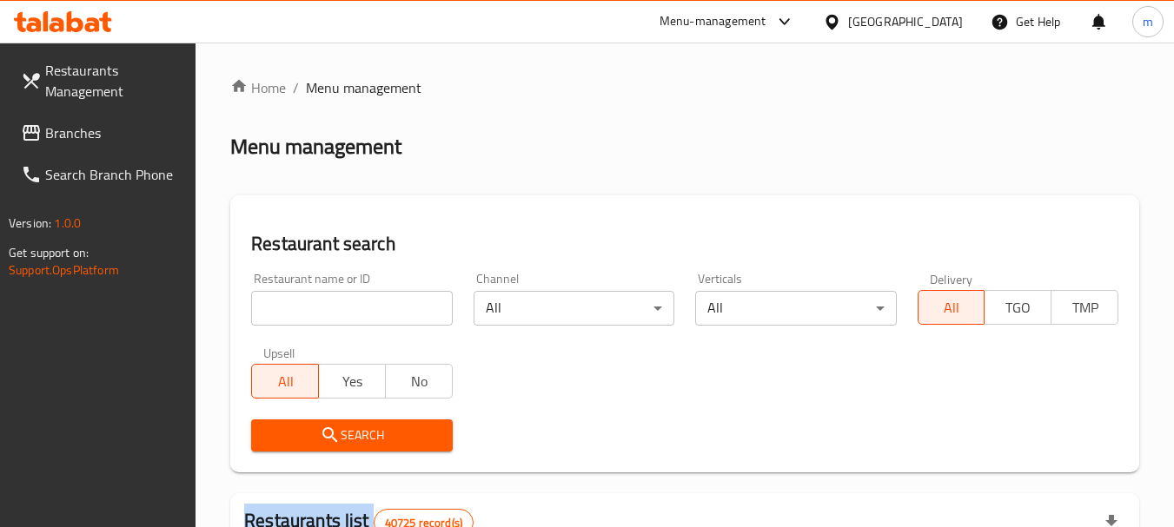
click at [318, 314] on div at bounding box center [587, 263] width 1174 height 527
click at [315, 313] on input "search" at bounding box center [351, 308] width 201 height 35
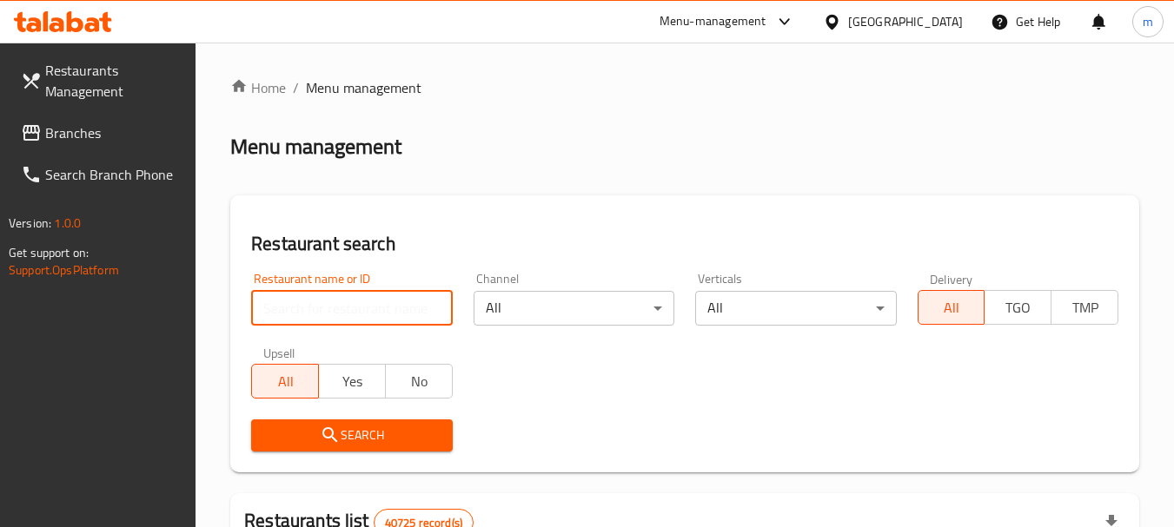
paste input "703704"
type input "703704"
drag, startPoint x: 333, startPoint y: 445, endPoint x: 342, endPoint y: 433, distance: 14.8
click at [337, 434] on icon "submit" at bounding box center [330, 435] width 21 height 21
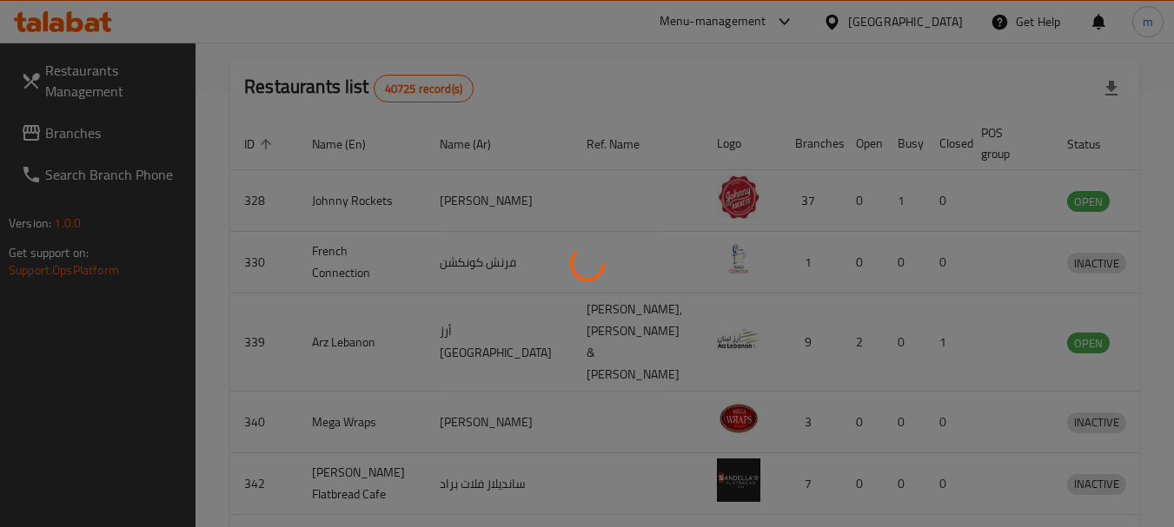
scroll to position [248, 0]
